Goal: Check status: Check status

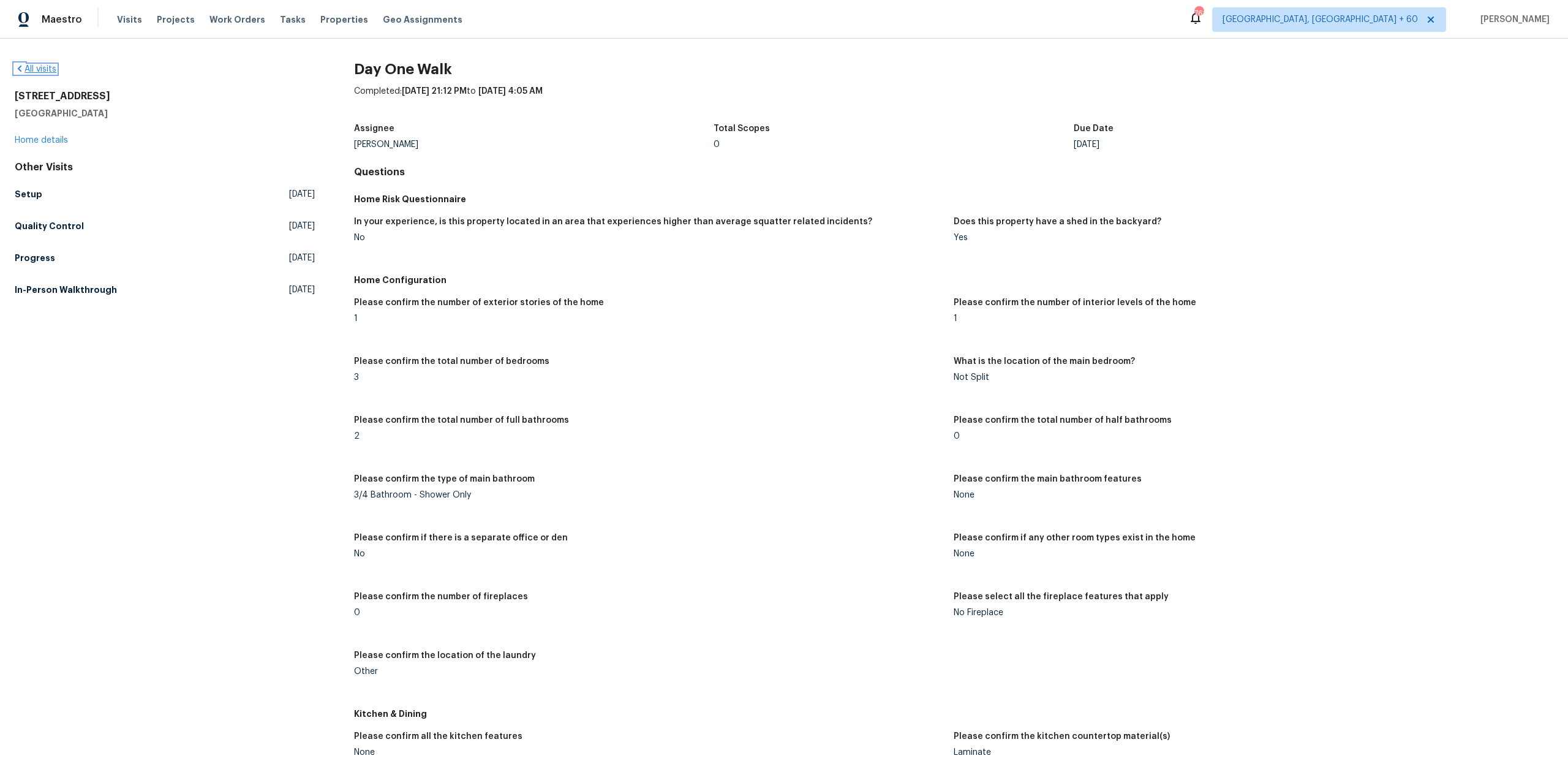
click at [43, 72] on link "All visits" at bounding box center [35, 69] width 42 height 8
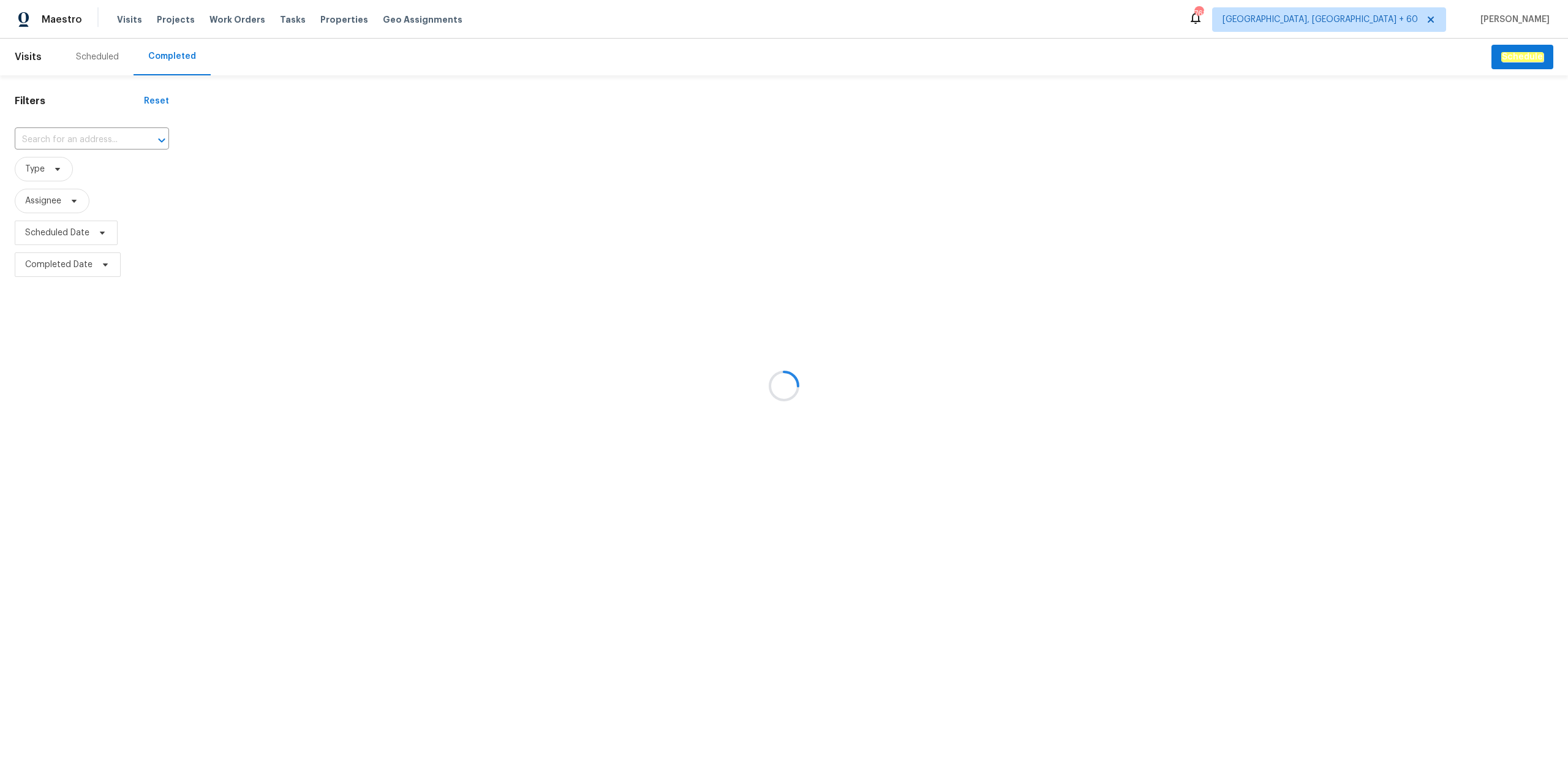
click at [103, 135] on div at bounding box center [784, 386] width 1568 height 772
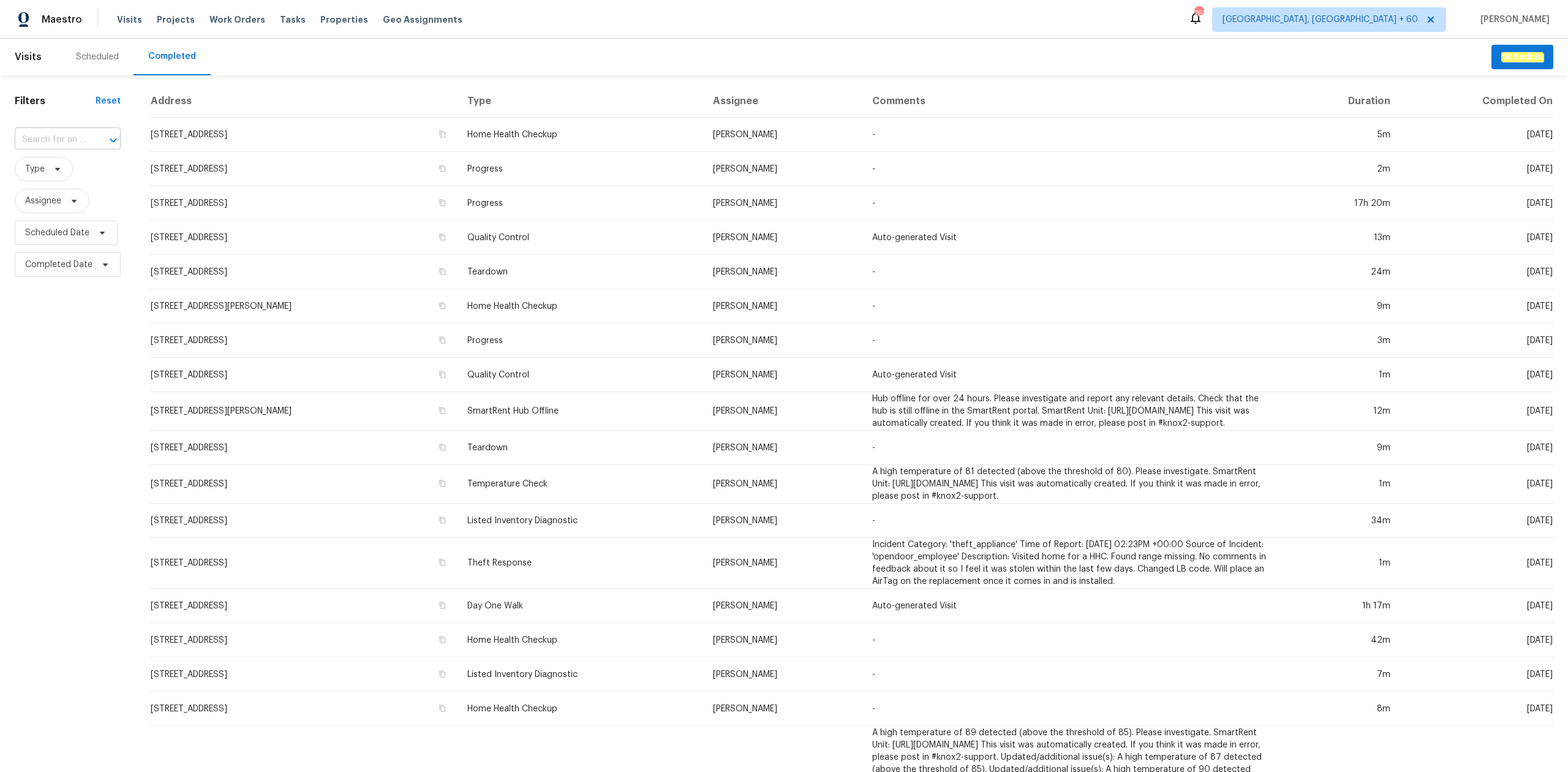
click at [86, 142] on div "​" at bounding box center [68, 140] width 106 height 19
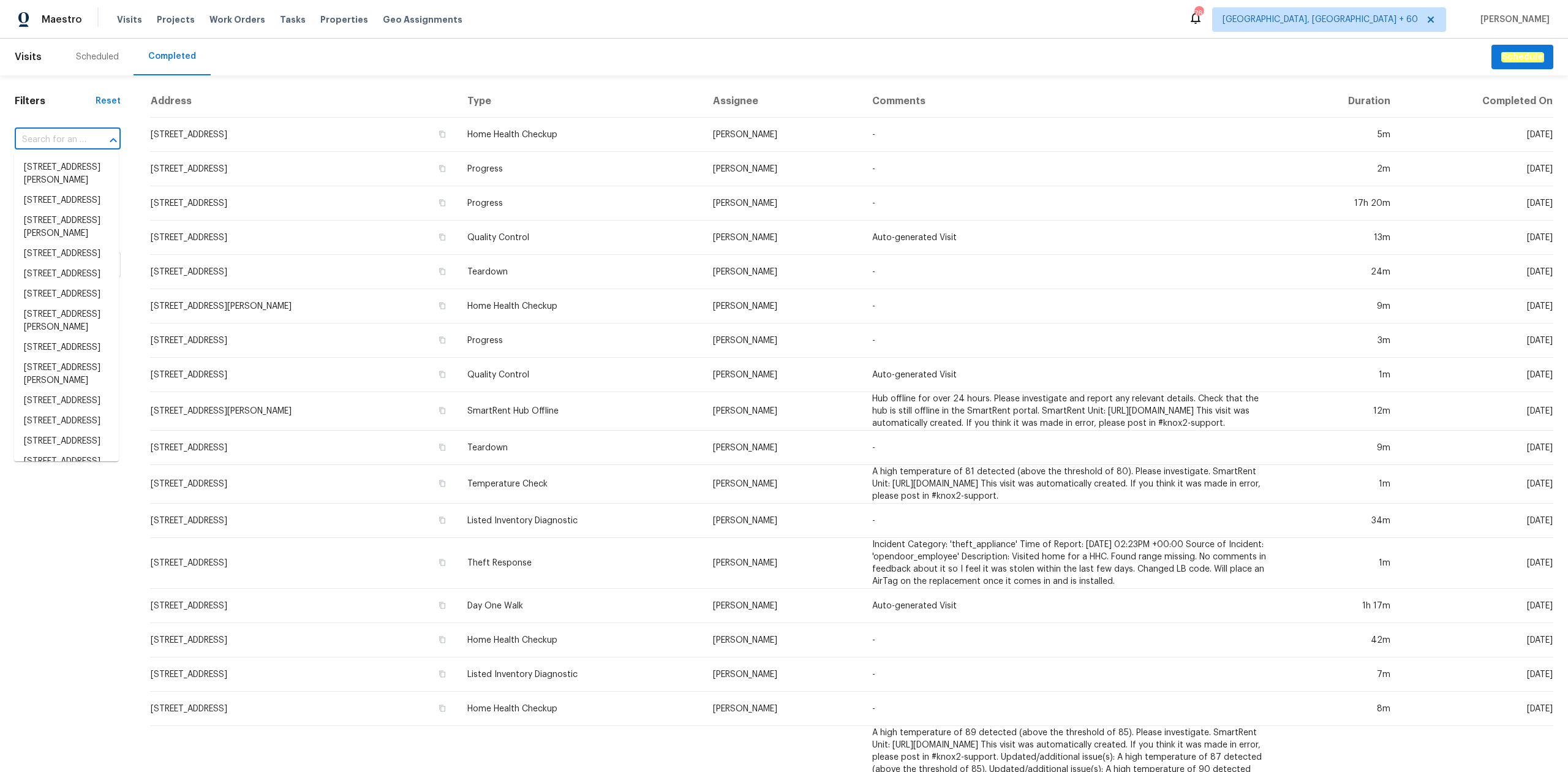
paste input "[STREET_ADDRESS]"
type input "[STREET_ADDRESS]"
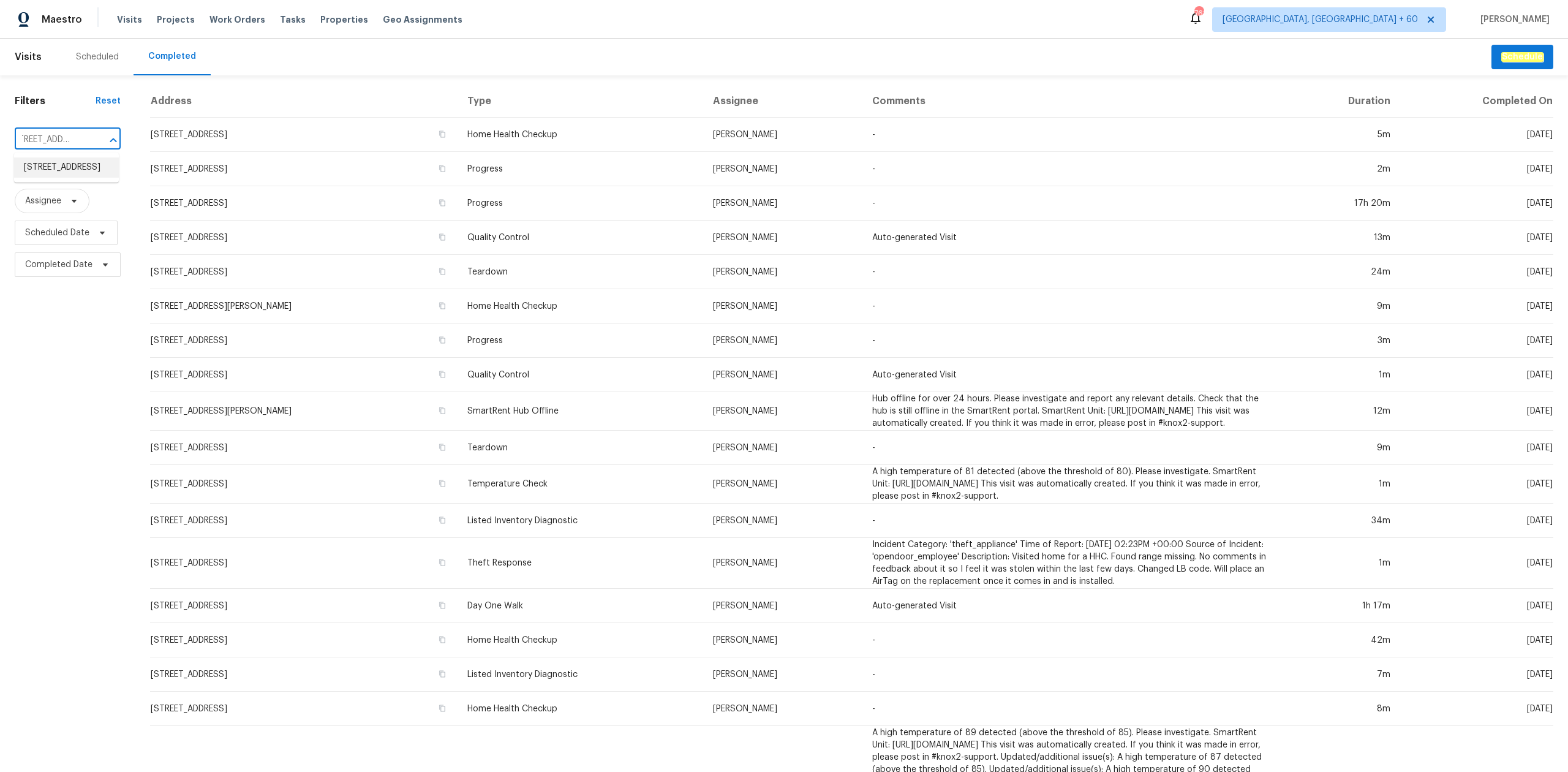
click at [79, 162] on li "[STREET_ADDRESS]" at bounding box center [66, 167] width 105 height 20
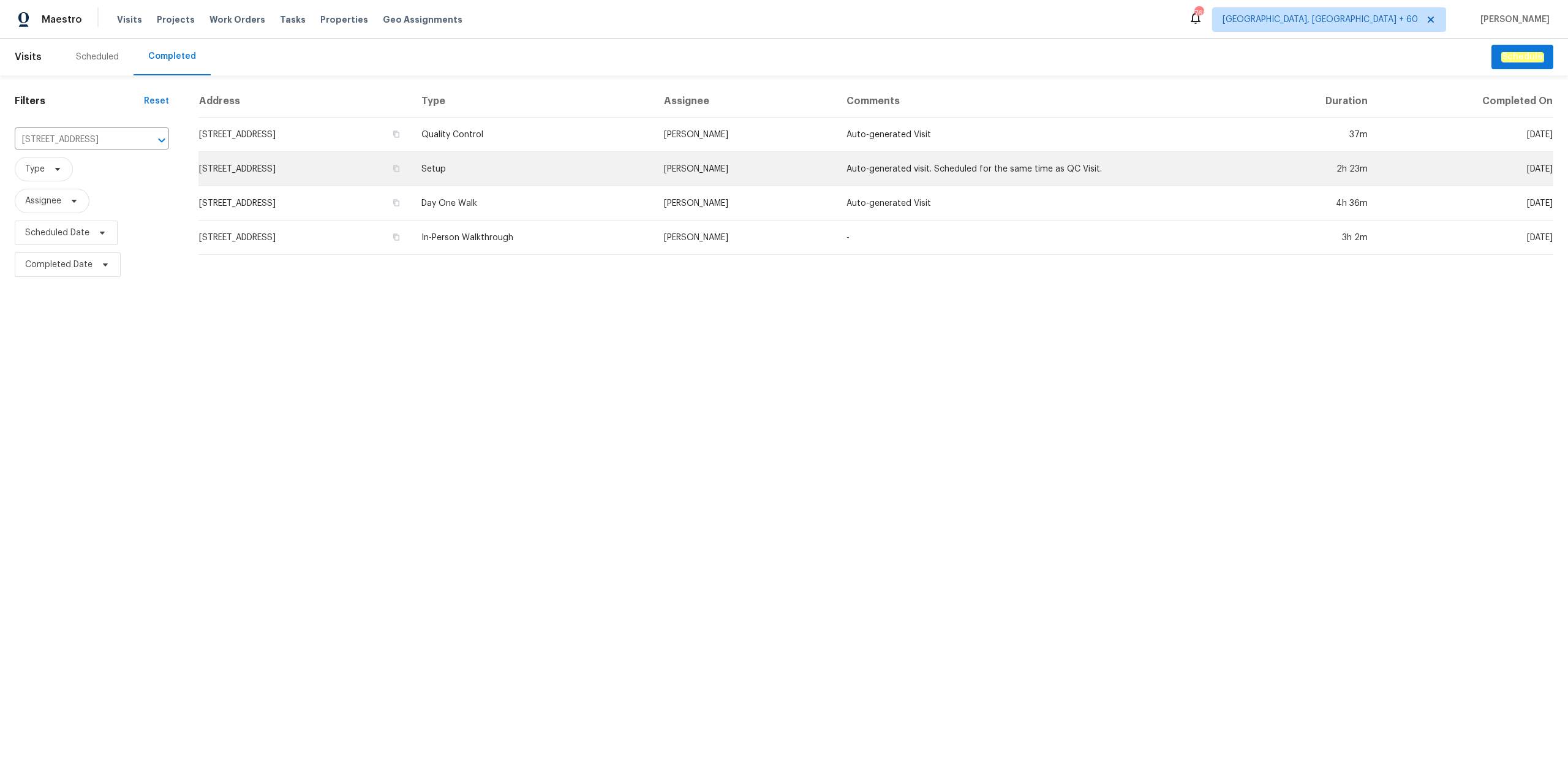
click at [655, 158] on td "Setup" at bounding box center [533, 169] width 243 height 34
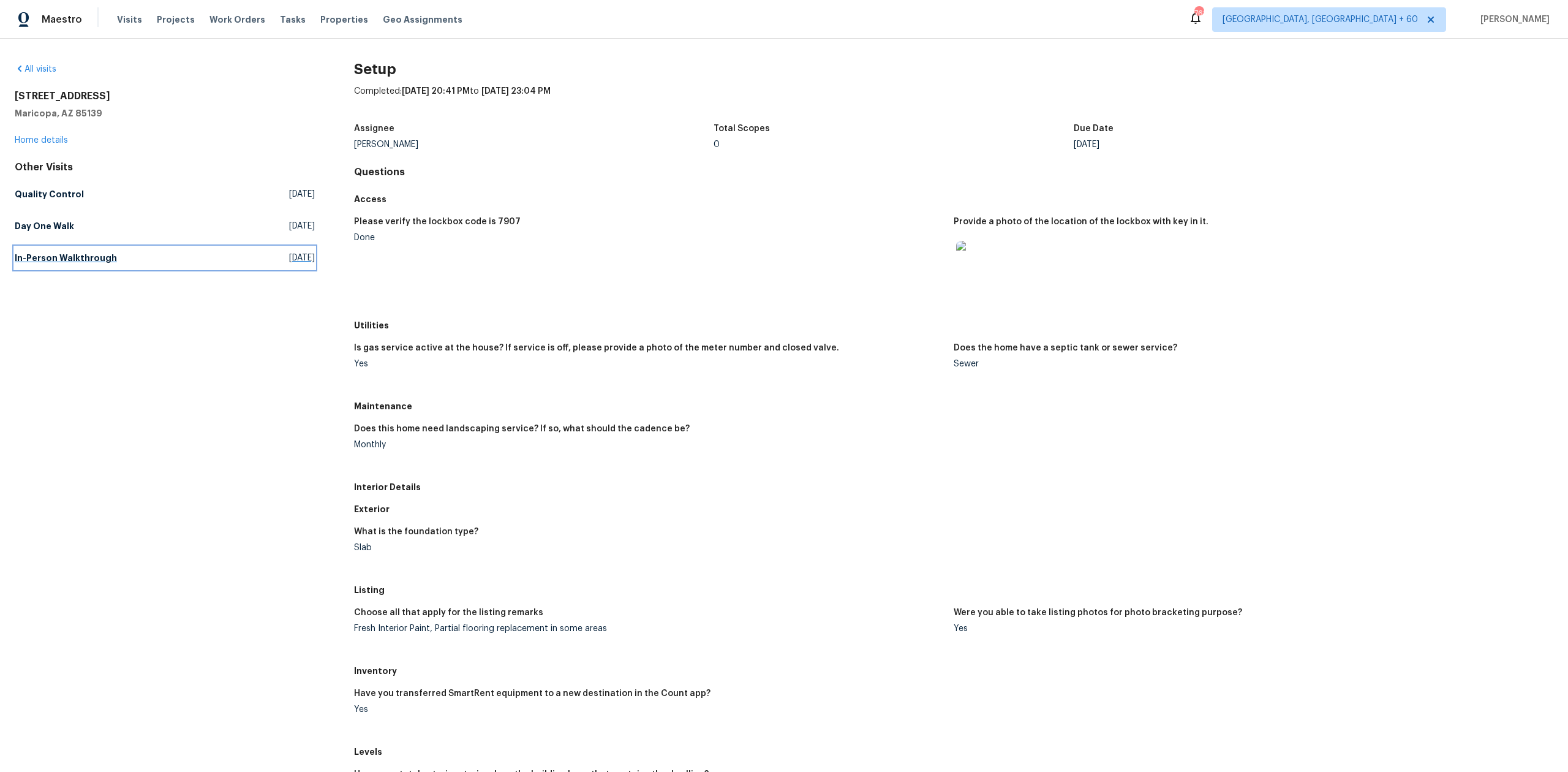
click at [114, 256] on link "In-Person Walkthrough [DATE]" at bounding box center [165, 258] width 300 height 22
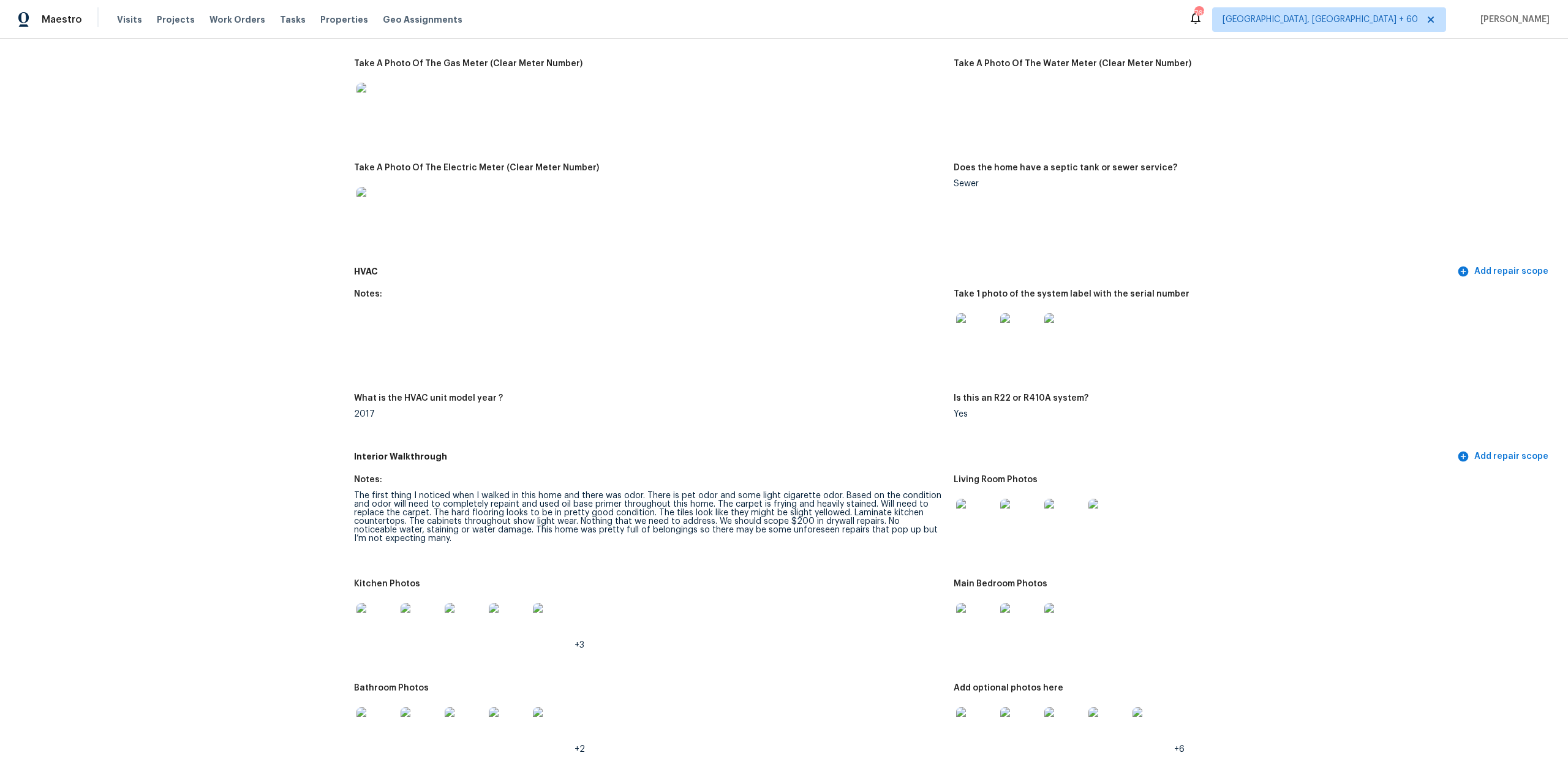
scroll to position [898, 0]
click at [958, 510] on img at bounding box center [975, 514] width 39 height 39
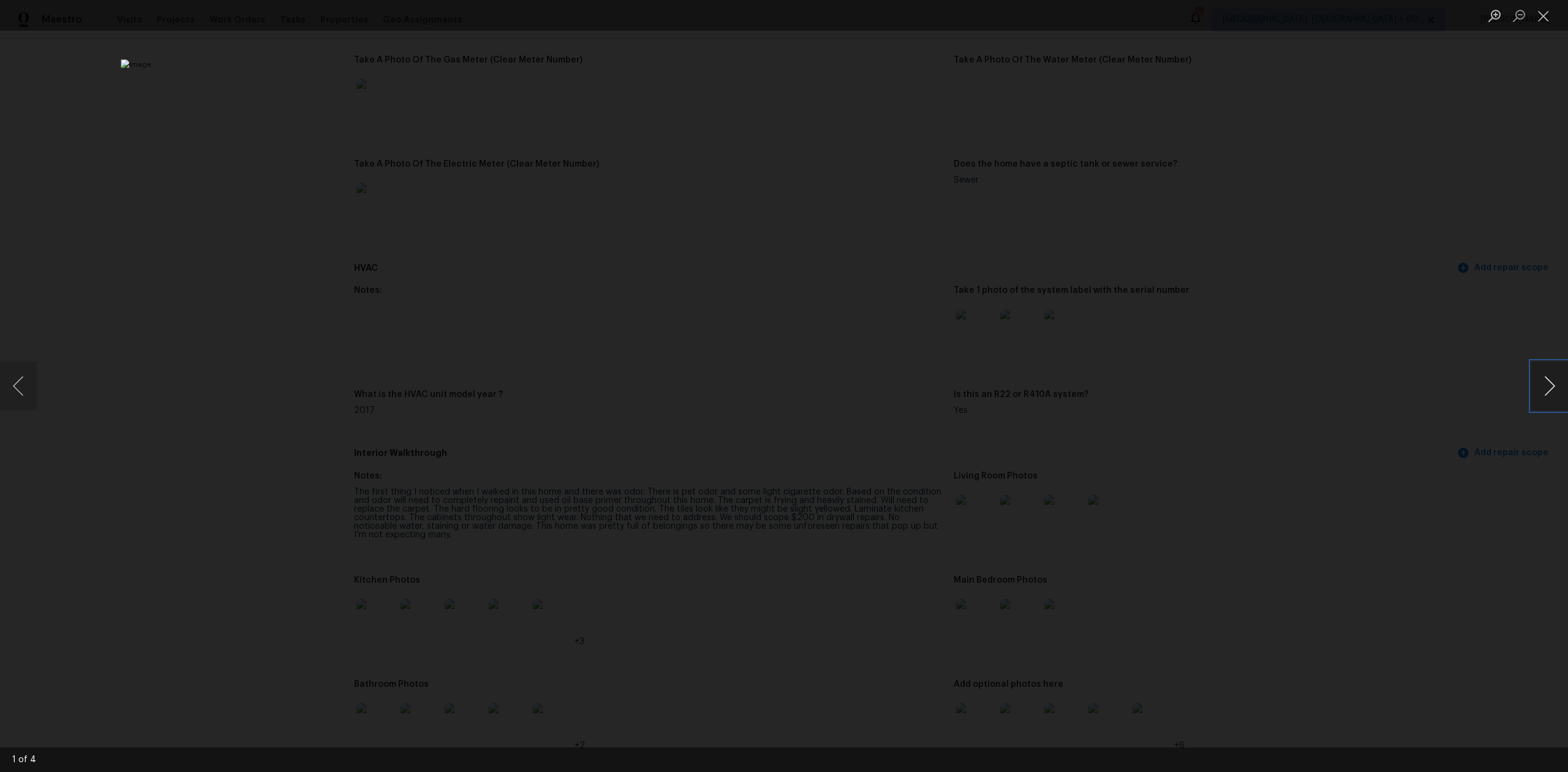
click at [1554, 381] on button "Next image" at bounding box center [1549, 386] width 37 height 49
click at [704, 464] on img "Lightbox" at bounding box center [783, 386] width 1326 height 653
click at [1540, 381] on button "Next image" at bounding box center [1549, 386] width 37 height 49
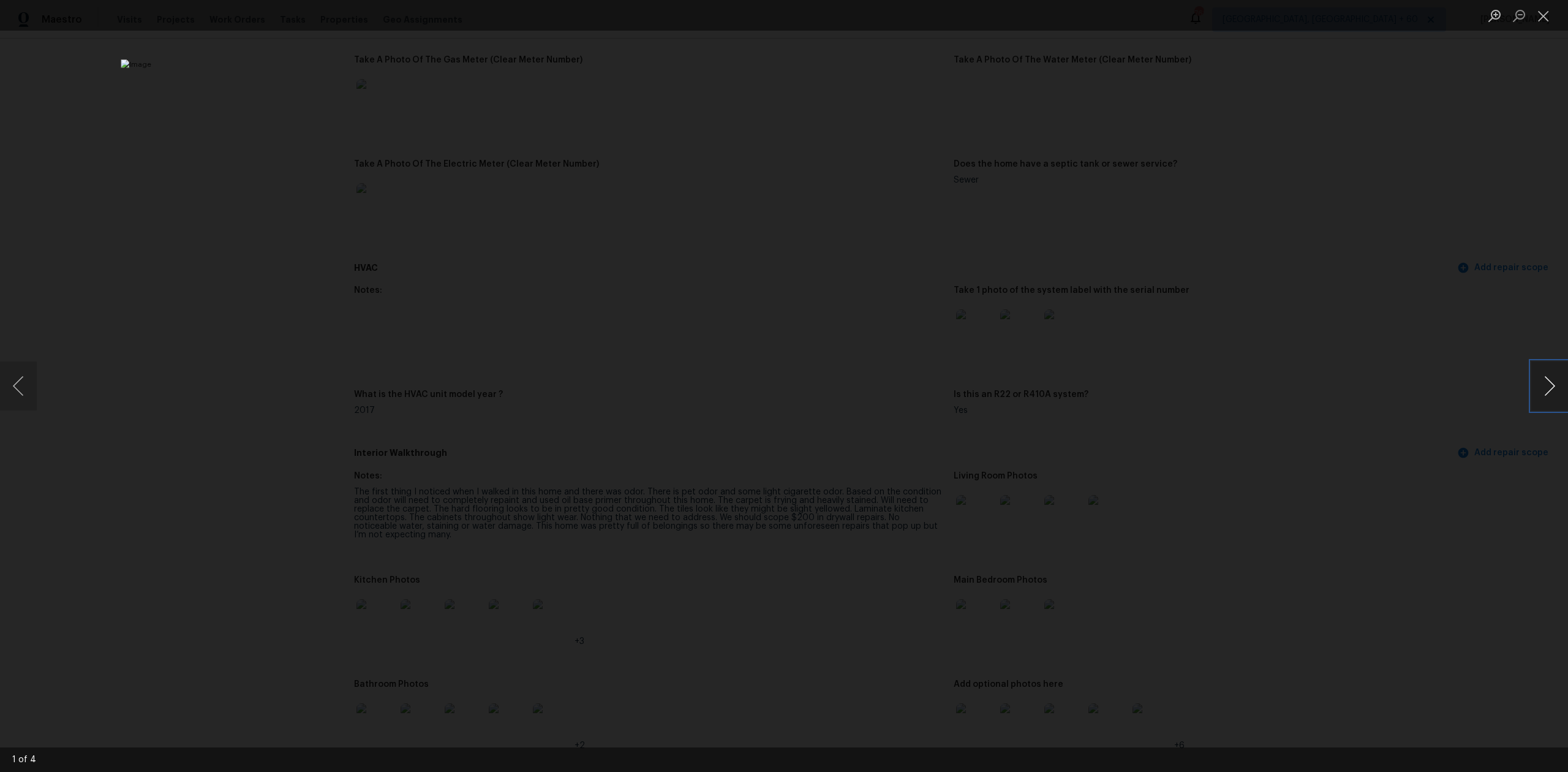
click at [1540, 381] on button "Next image" at bounding box center [1549, 386] width 37 height 49
click at [23, 375] on button "Previous image" at bounding box center [18, 386] width 37 height 49
